Goal: Task Accomplishment & Management: Use online tool/utility

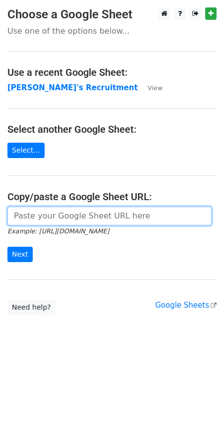
click at [43, 215] on input "url" at bounding box center [109, 216] width 204 height 19
paste input "https://docs.google.com/spreadsheets/d/1Cr9APMfEyBzomlp0d5nIDRAmjV2mnvwC1MH092O…"
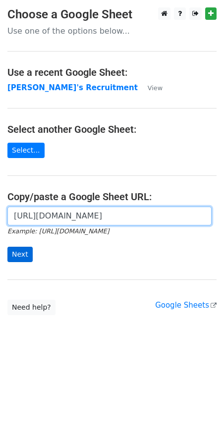
type input "https://docs.google.com/spreadsheets/d/1Cr9APMfEyBzomlp0d5nIDRAmjV2mnvwC1MH092O…"
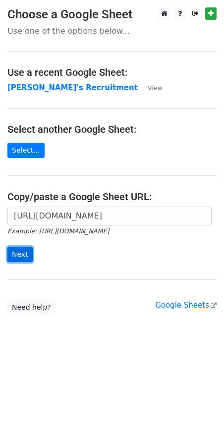
click at [19, 254] on input "Next" at bounding box center [19, 254] width 25 height 15
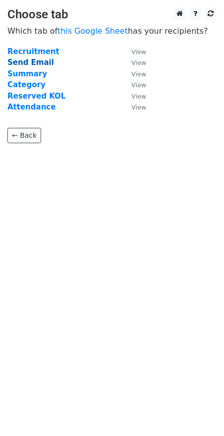
click at [32, 63] on strong "Send Email" at bounding box center [30, 62] width 47 height 9
click at [34, 63] on strong "Send Email" at bounding box center [30, 62] width 47 height 9
click at [30, 60] on strong "Send Email" at bounding box center [30, 62] width 47 height 9
click at [24, 132] on link "← Back" at bounding box center [24, 135] width 34 height 15
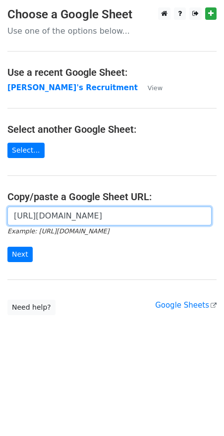
click at [107, 220] on input "https://docs.google.com/spreadsheets/d/1Cr9APMfEyBzomlp0d5nIDRAmjV2mnvwC1MH092O…" at bounding box center [109, 216] width 204 height 19
type input "https://docs.google.com/preadsheets/d/1Cr9APMfEyBzomlp0d5nIDRAmjV2mnvwC1MH092OK…"
paste input "[URL][DOMAIN_NAME]"
type input "[URL][DOMAIN_NAME]"
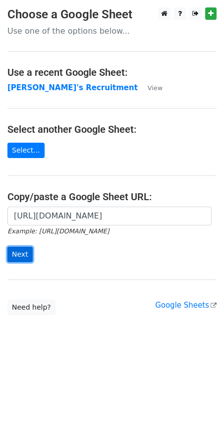
click at [14, 254] on input "Next" at bounding box center [19, 254] width 25 height 15
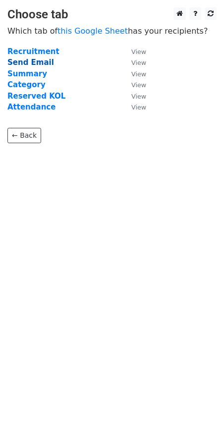
click at [34, 62] on strong "Send Email" at bounding box center [30, 62] width 47 height 9
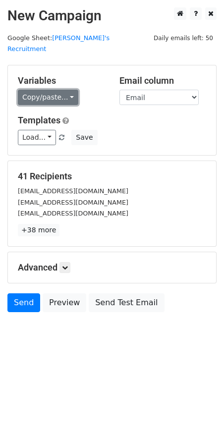
click at [67, 90] on link "Copy/paste..." at bounding box center [48, 97] width 60 height 15
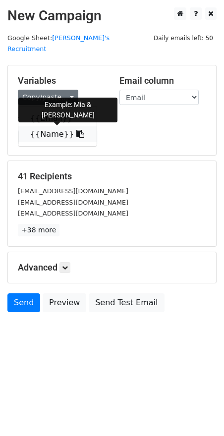
click at [76, 130] on icon at bounding box center [80, 134] width 8 height 8
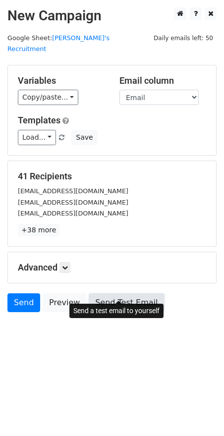
click at [104, 293] on link "Send Test Email" at bounding box center [126, 302] width 75 height 19
